Goal: Information Seeking & Learning: Find contact information

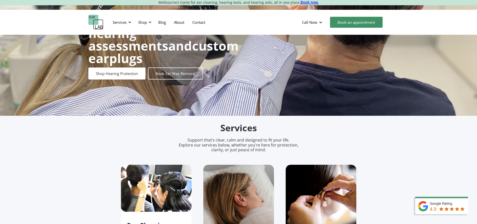
scroll to position [50, 0]
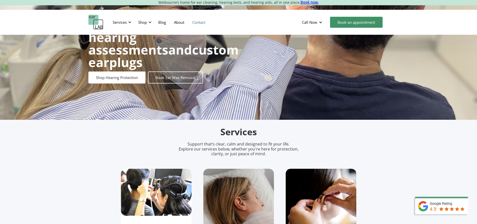
click at [195, 24] on link "Contact" at bounding box center [198, 22] width 21 height 15
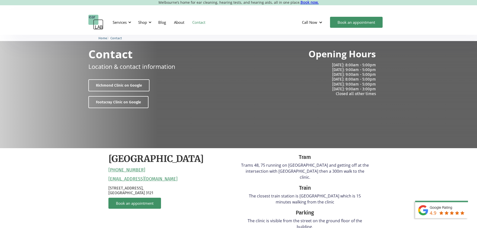
scroll to position [100, 0]
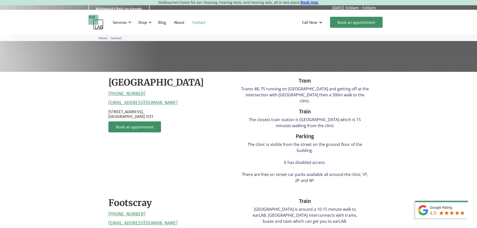
drag, startPoint x: 170, startPoint y: 104, endPoint x: 117, endPoint y: 106, distance: 53.1
click at [117, 106] on div "Richmond (03) 9428 2485 reception@earlab.com.au 132 Burnley Street, Richmond VI…" at bounding box center [172, 132] width 128 height 110
click at [165, 102] on div "Richmond (03) 9428 2485 reception@earlab.com.au 132 Burnley Street, Richmond VI…" at bounding box center [172, 132] width 128 height 110
drag, startPoint x: 162, startPoint y: 102, endPoint x: 109, endPoint y: 103, distance: 52.6
click at [109, 103] on div "Richmond (03) 9428 2485 reception@earlab.com.au 132 Burnley Street, Richmond VI…" at bounding box center [172, 132] width 128 height 110
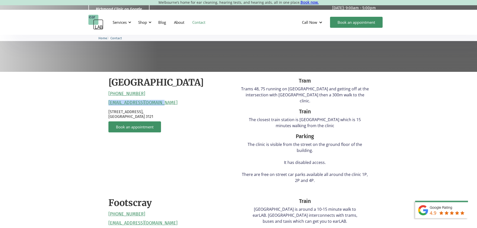
copy link "reception@earlab.com.au"
